Goal: Transaction & Acquisition: Purchase product/service

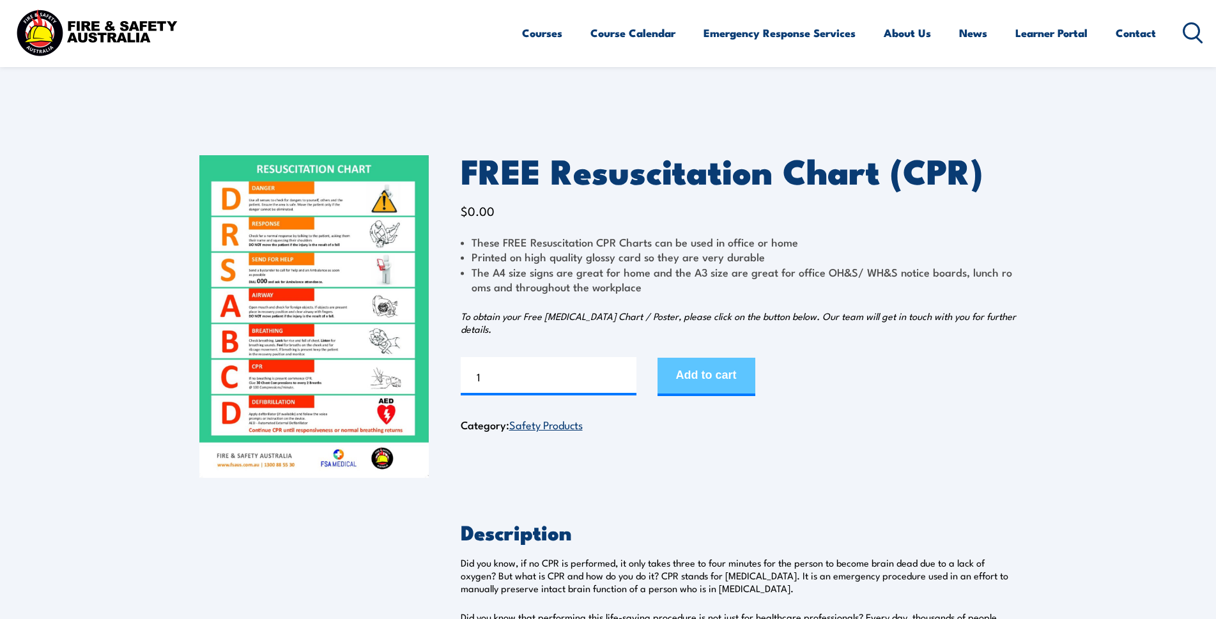
click at [710, 372] on button "Add to cart" at bounding box center [706, 377] width 98 height 38
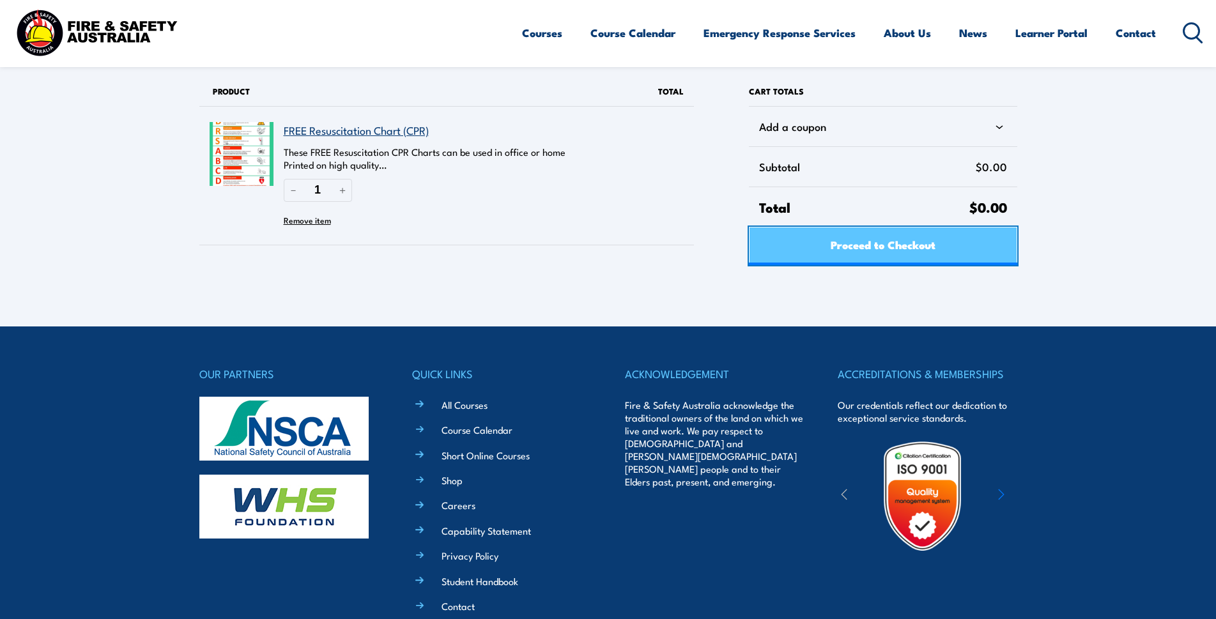
click at [853, 233] on span "Proceed to Checkout" at bounding box center [882, 244] width 105 height 34
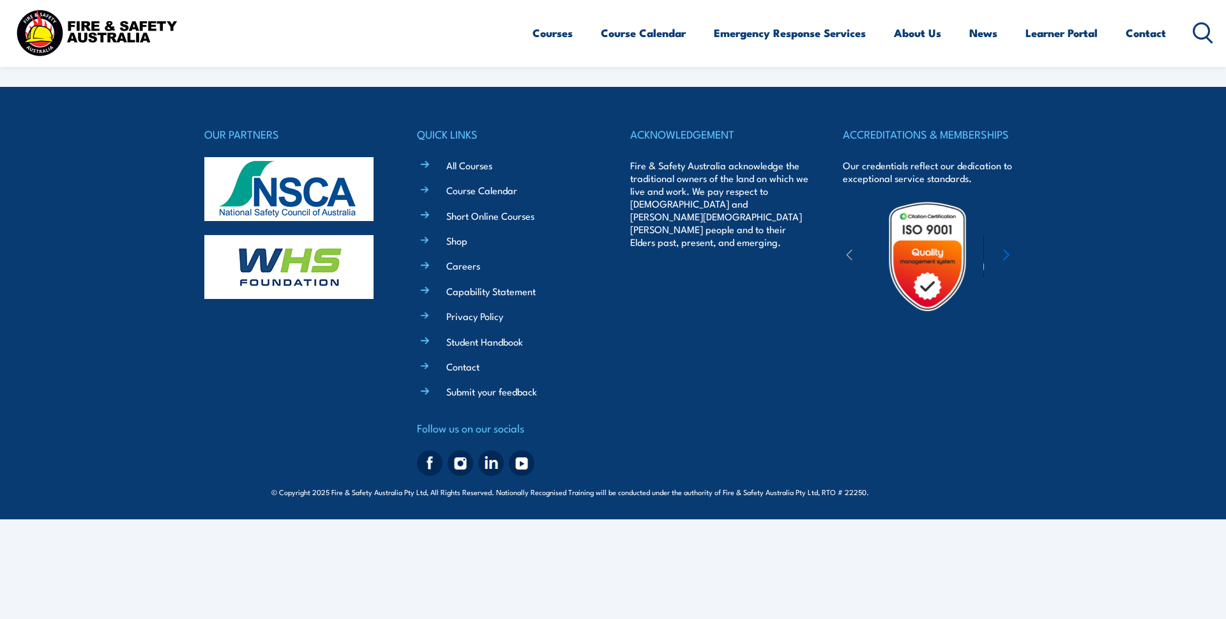
select select "VIC"
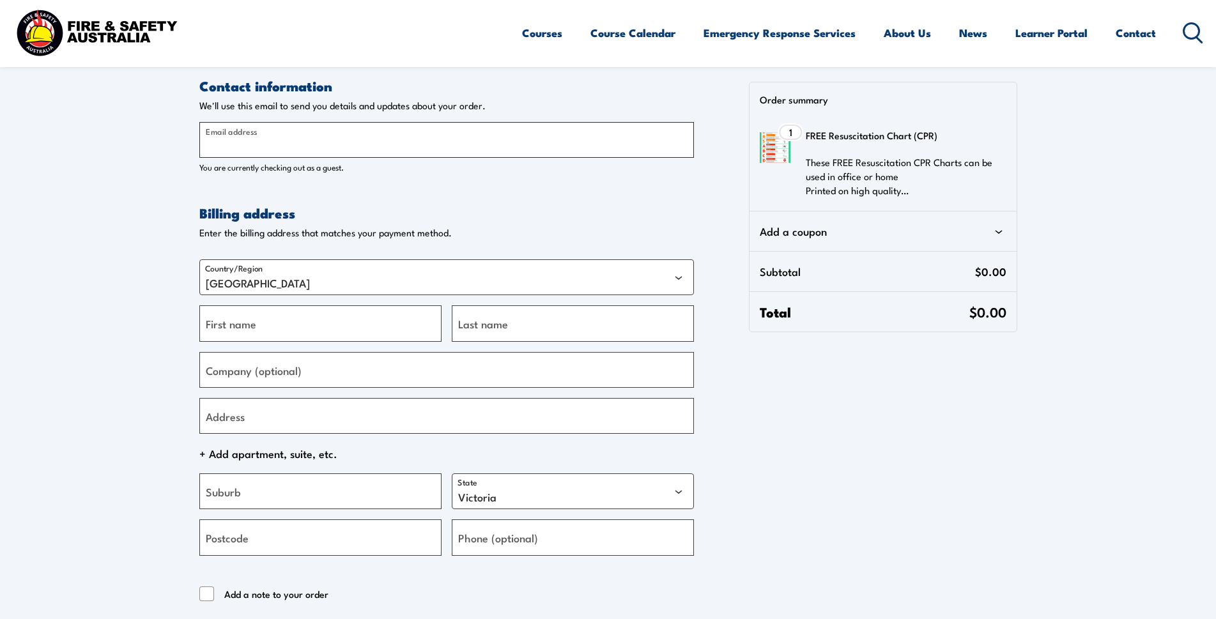
click at [394, 145] on input "Email address" at bounding box center [446, 140] width 494 height 36
type input "alden@snapfitness.com"
click at [683, 280] on select "Australia" at bounding box center [446, 277] width 494 height 36
click at [199, 259] on select "Australia" at bounding box center [446, 277] width 494 height 36
click at [296, 289] on select "Australia" at bounding box center [446, 277] width 494 height 36
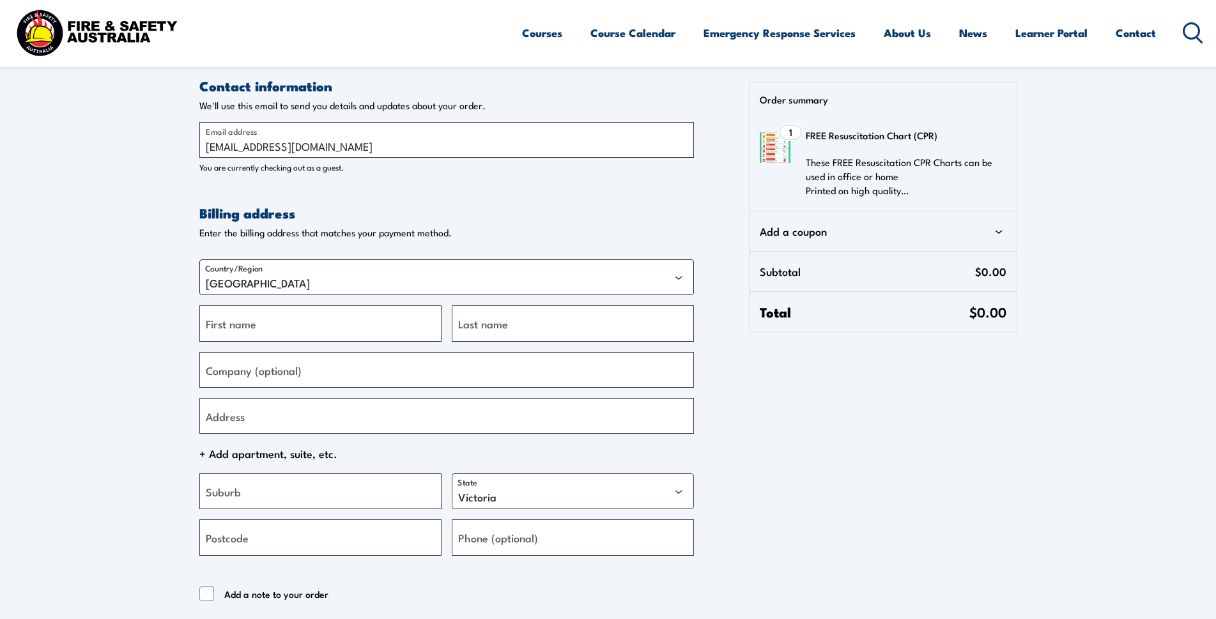
click at [293, 284] on select "Australia" at bounding box center [446, 277] width 494 height 36
click at [292, 283] on select "Australia" at bounding box center [446, 277] width 494 height 36
